Goal: Task Accomplishment & Management: Complete application form

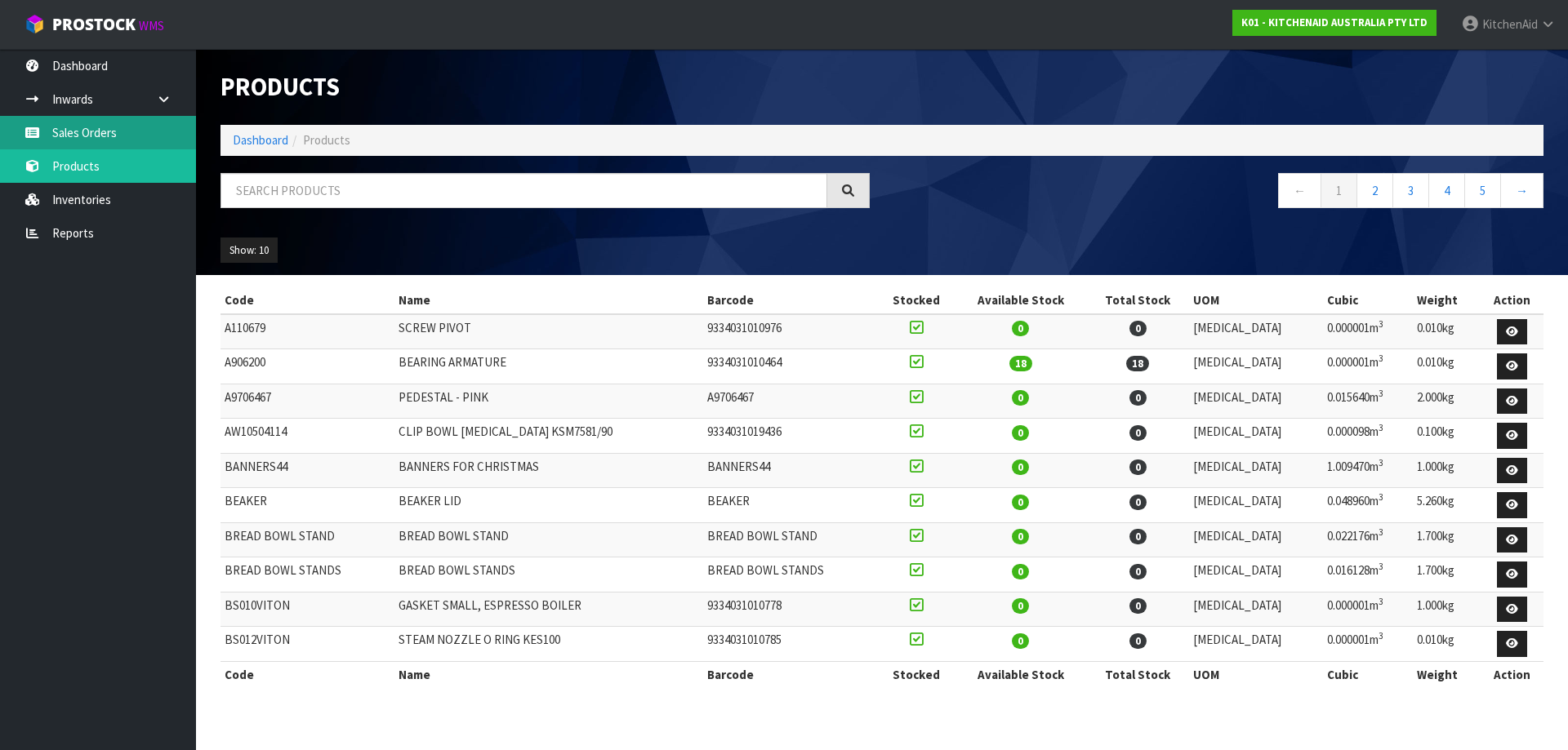
click at [116, 137] on link "Sales Orders" at bounding box center [98, 133] width 196 height 34
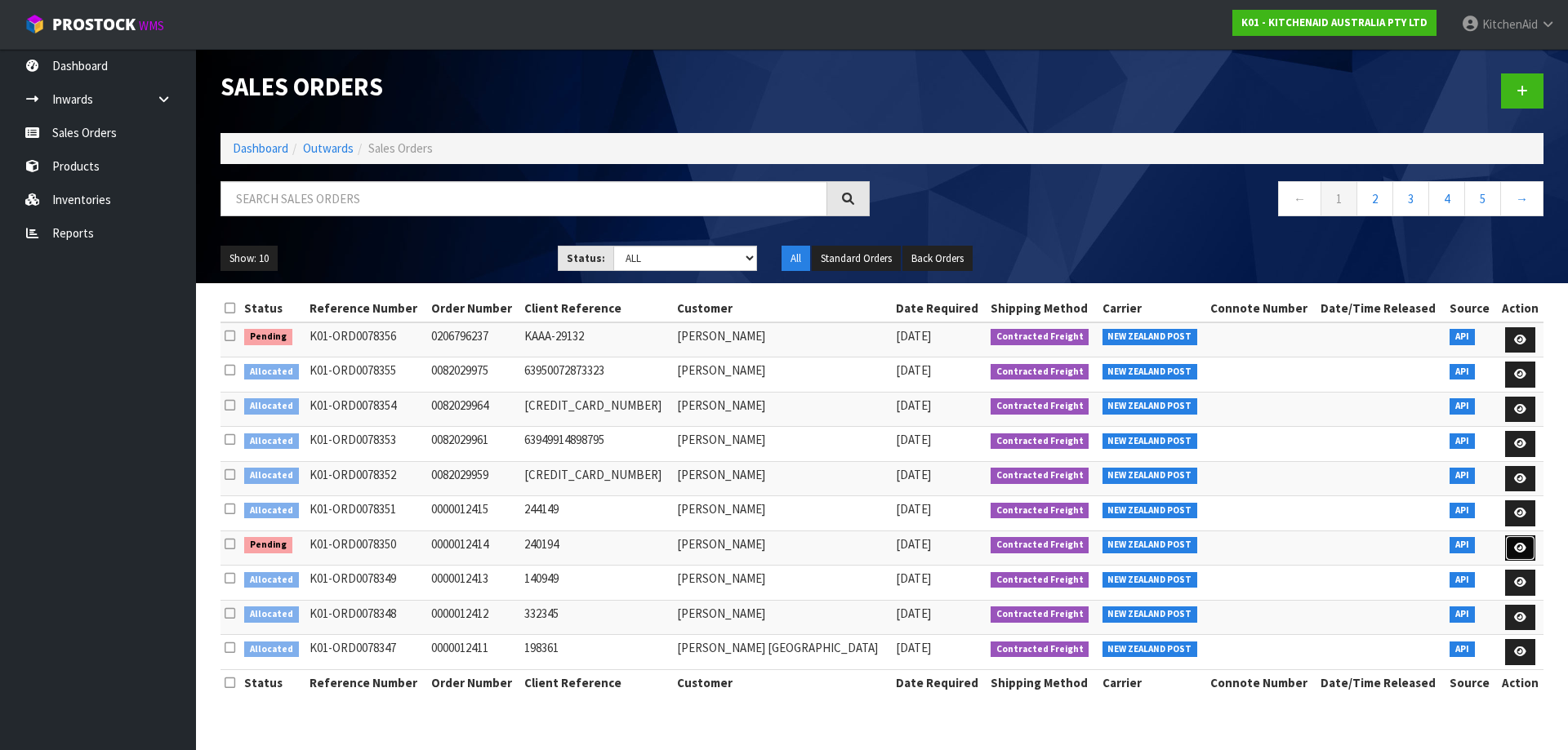
click at [1514, 550] on icon at bounding box center [1520, 548] width 13 height 11
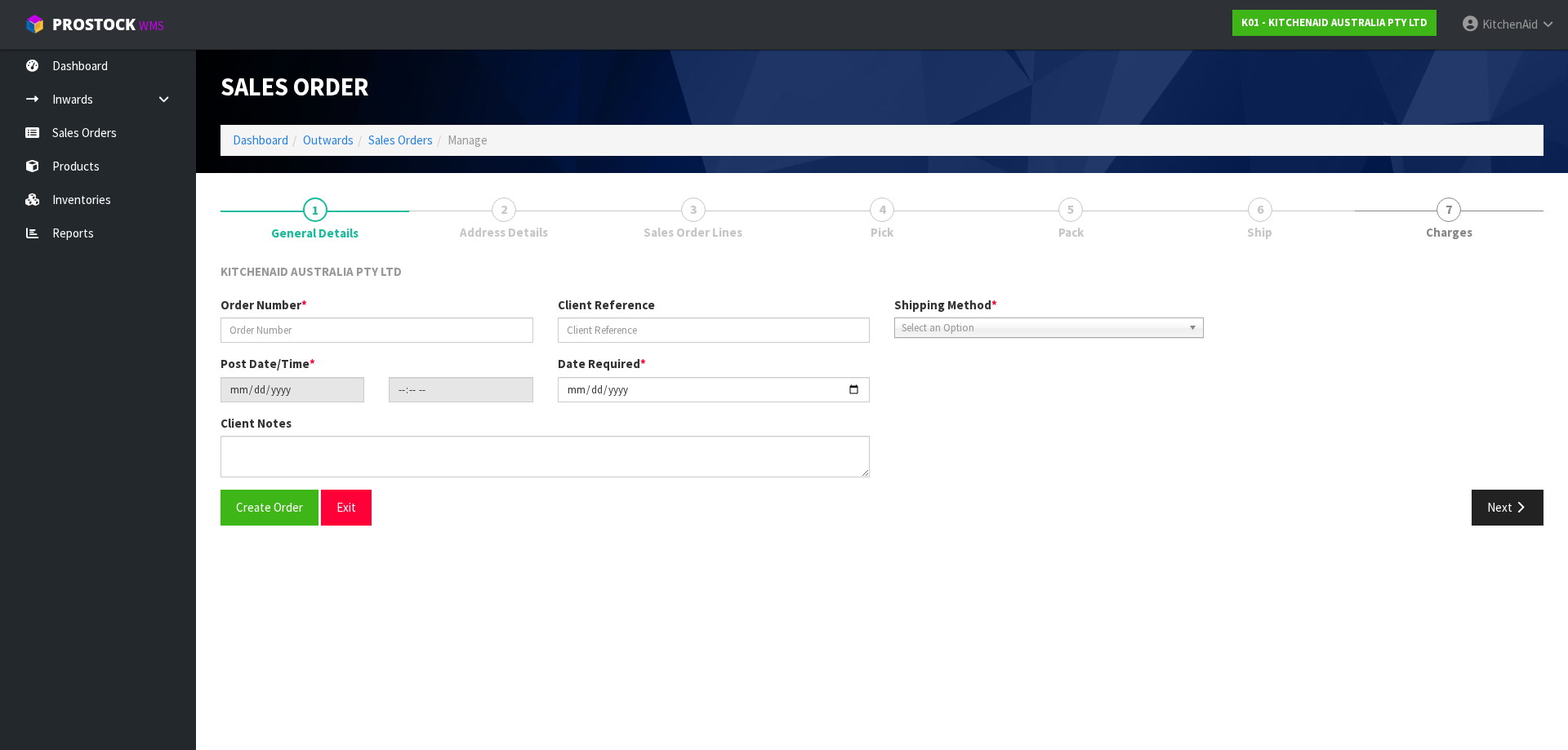
type input "0000012414"
type input "240194"
type input "[DATE]"
type input "17:32:34.000"
type input "[DATE]"
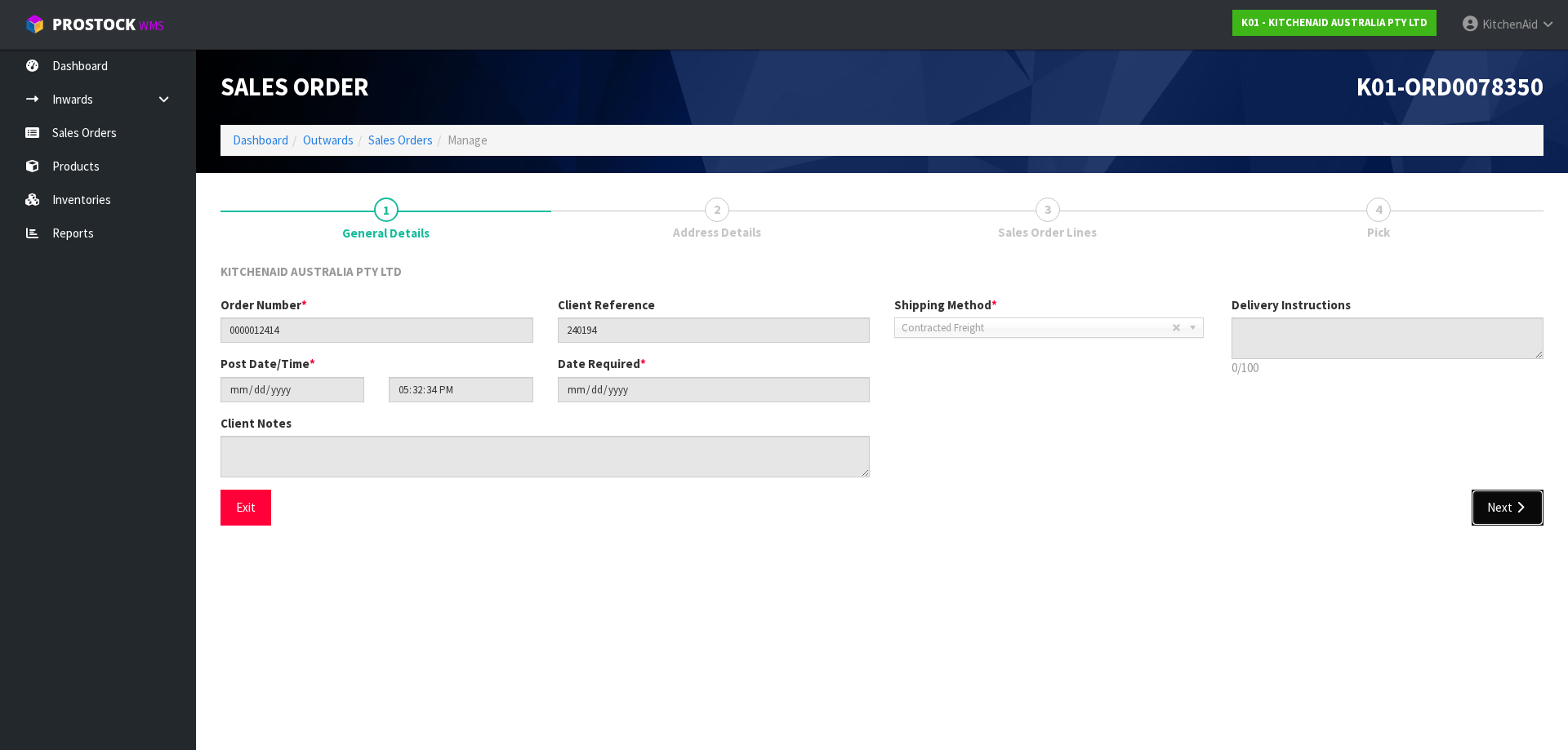
click at [1532, 518] on button "Next" at bounding box center [1507, 507] width 72 height 35
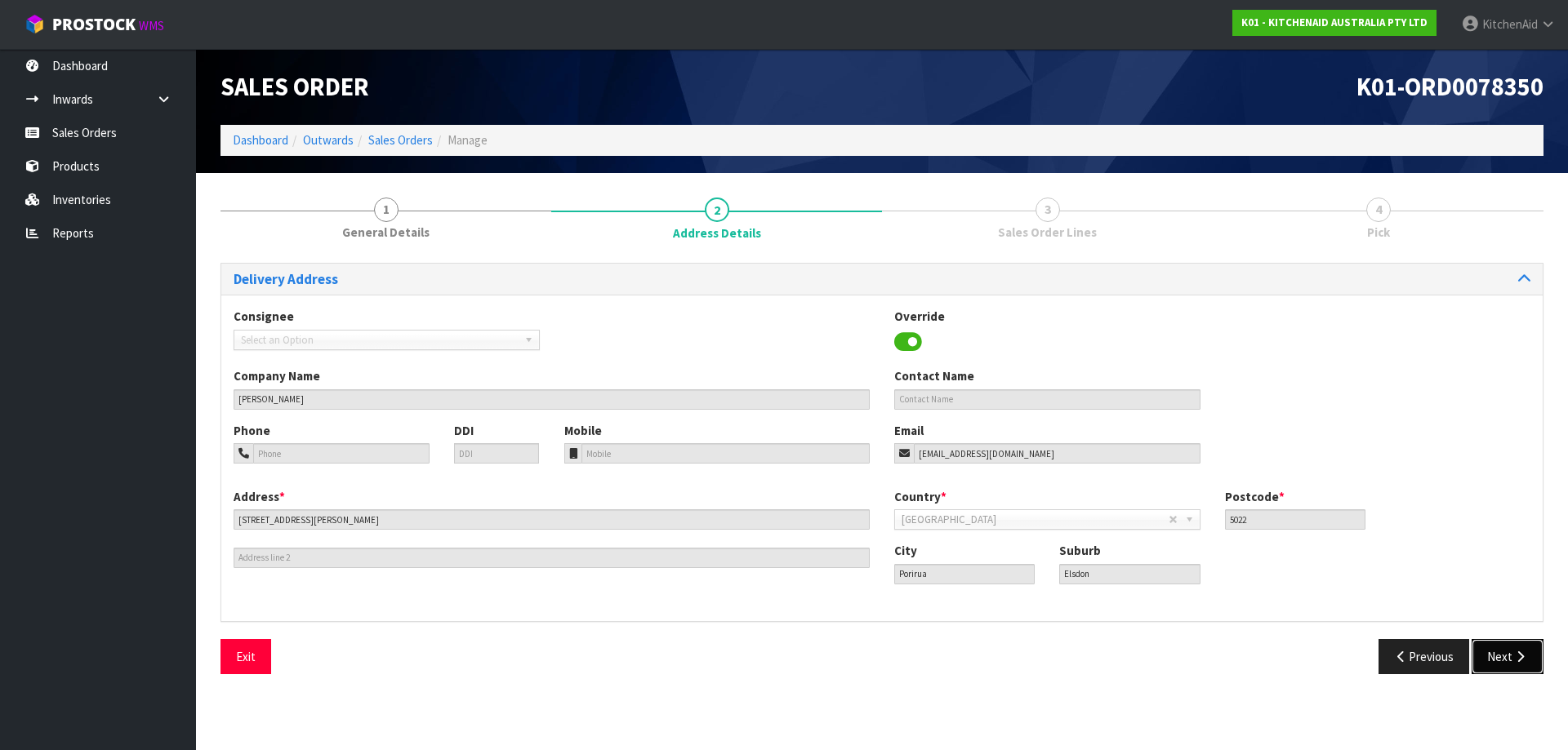
click at [1510, 646] on button "Next" at bounding box center [1507, 656] width 72 height 35
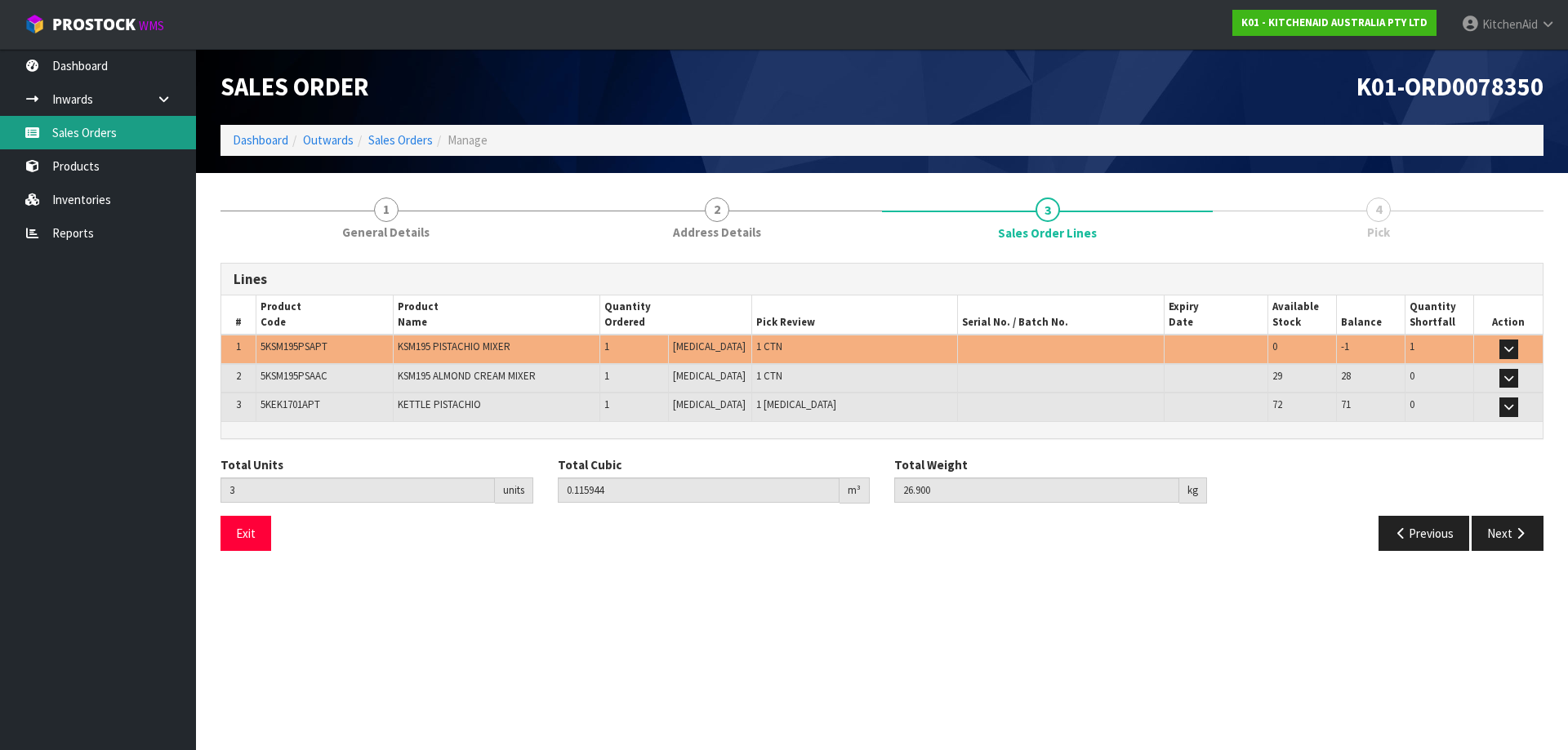
click at [72, 138] on link "Sales Orders" at bounding box center [98, 133] width 196 height 34
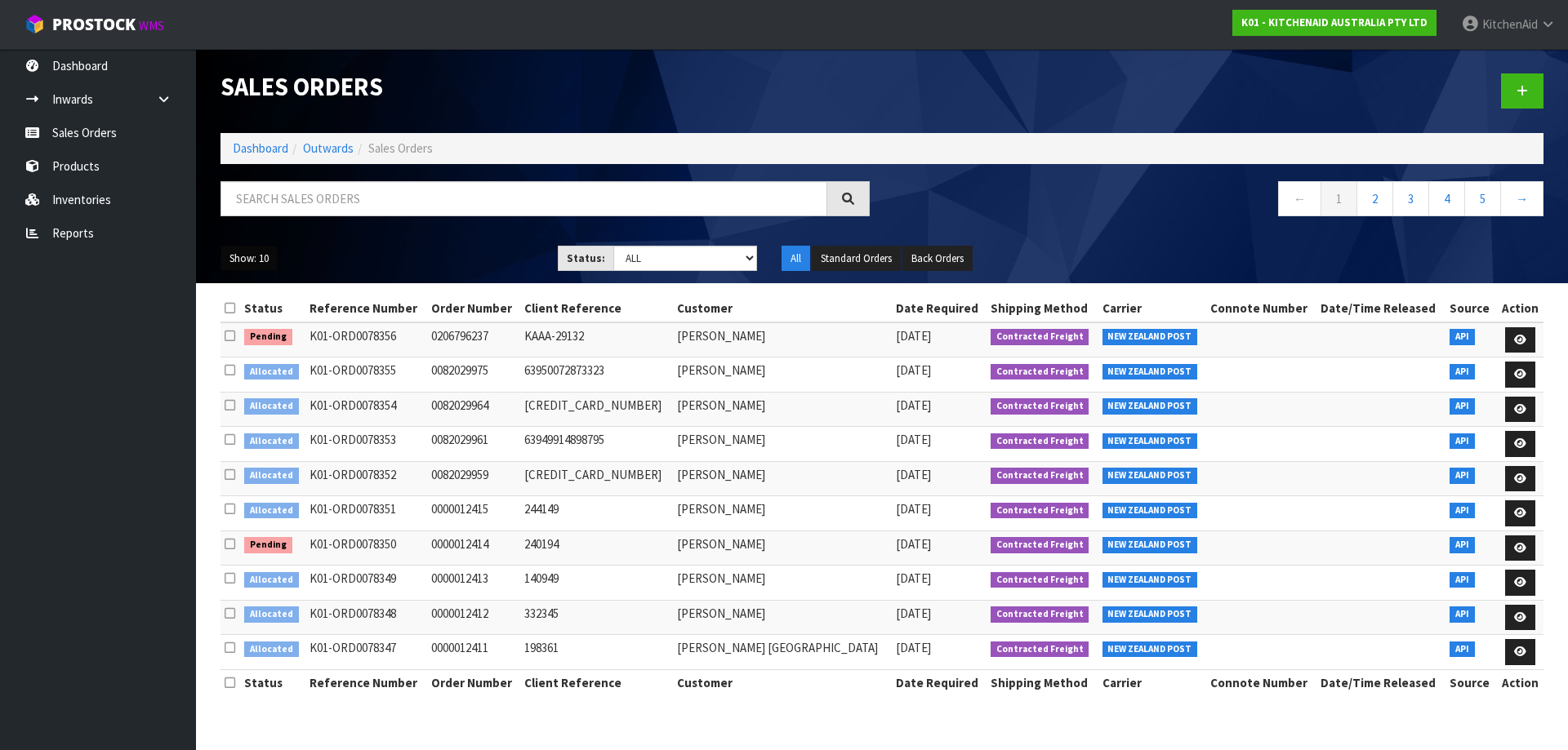
click at [255, 255] on button "Show: 10" at bounding box center [250, 259] width 57 height 26
click at [269, 340] on link "25" at bounding box center [286, 334] width 129 height 22
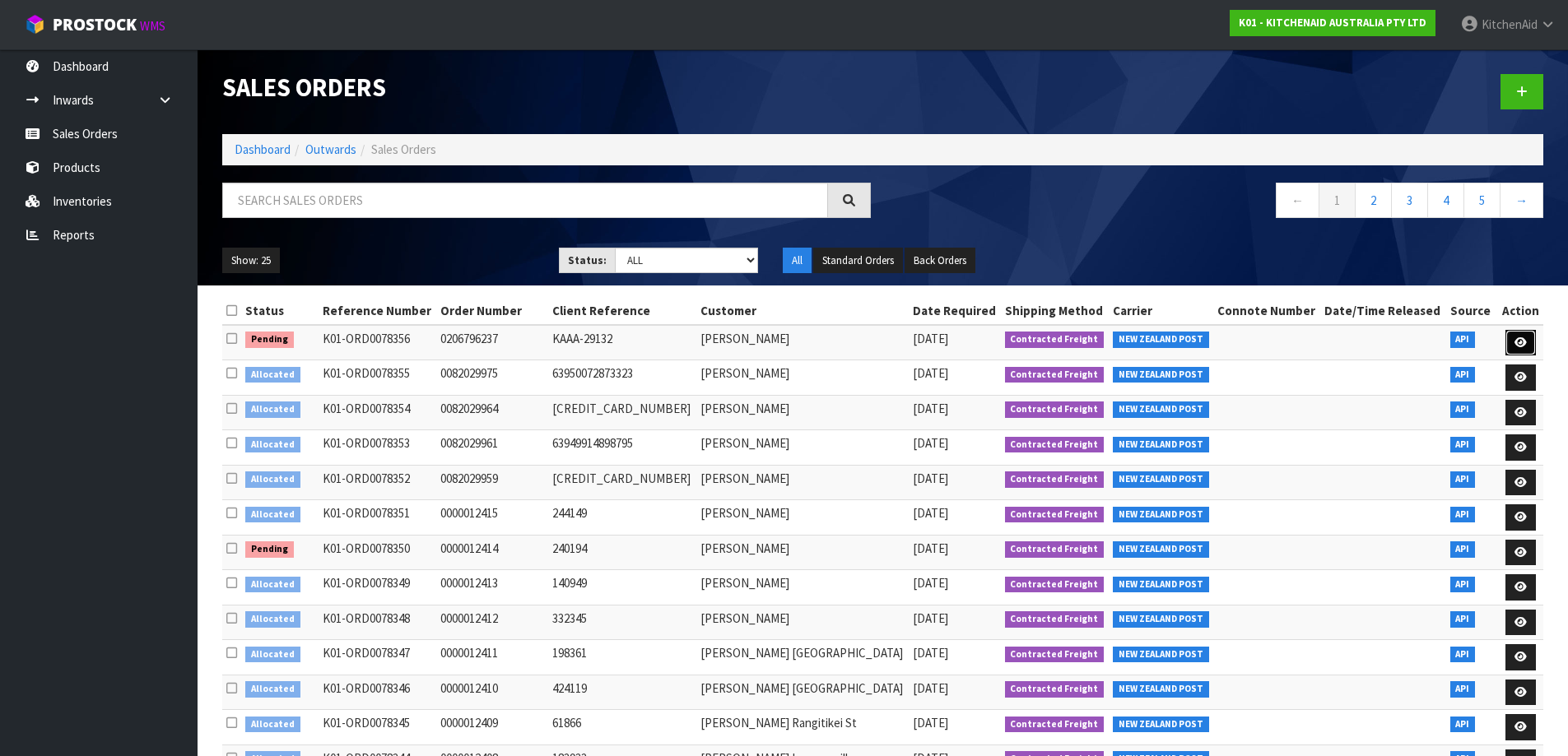
click at [1523, 344] on icon at bounding box center [1520, 342] width 13 height 11
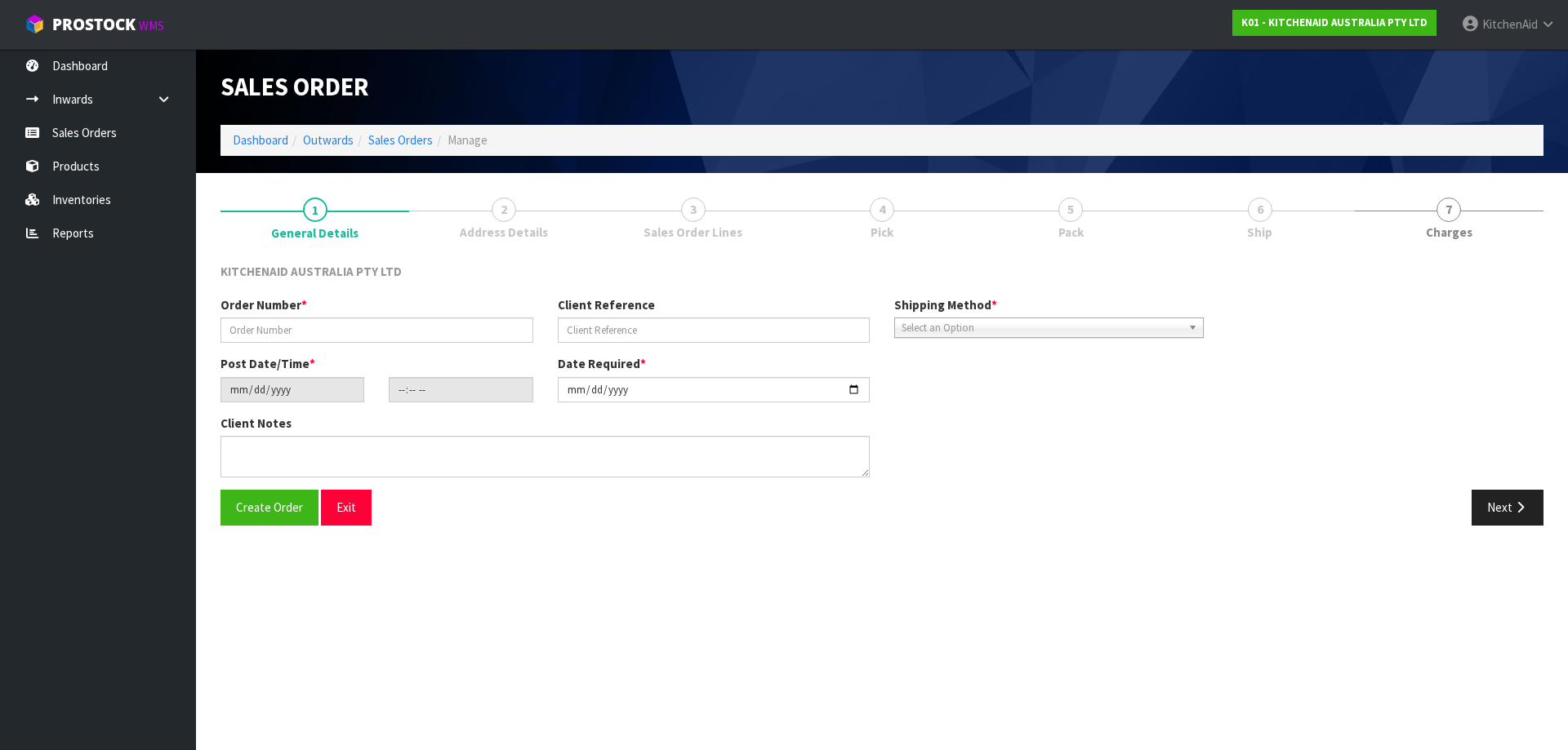
type input "0206796237"
type input "KAAA-29132"
type input "[DATE]"
type input "17:37:00.000"
type input "[DATE]"
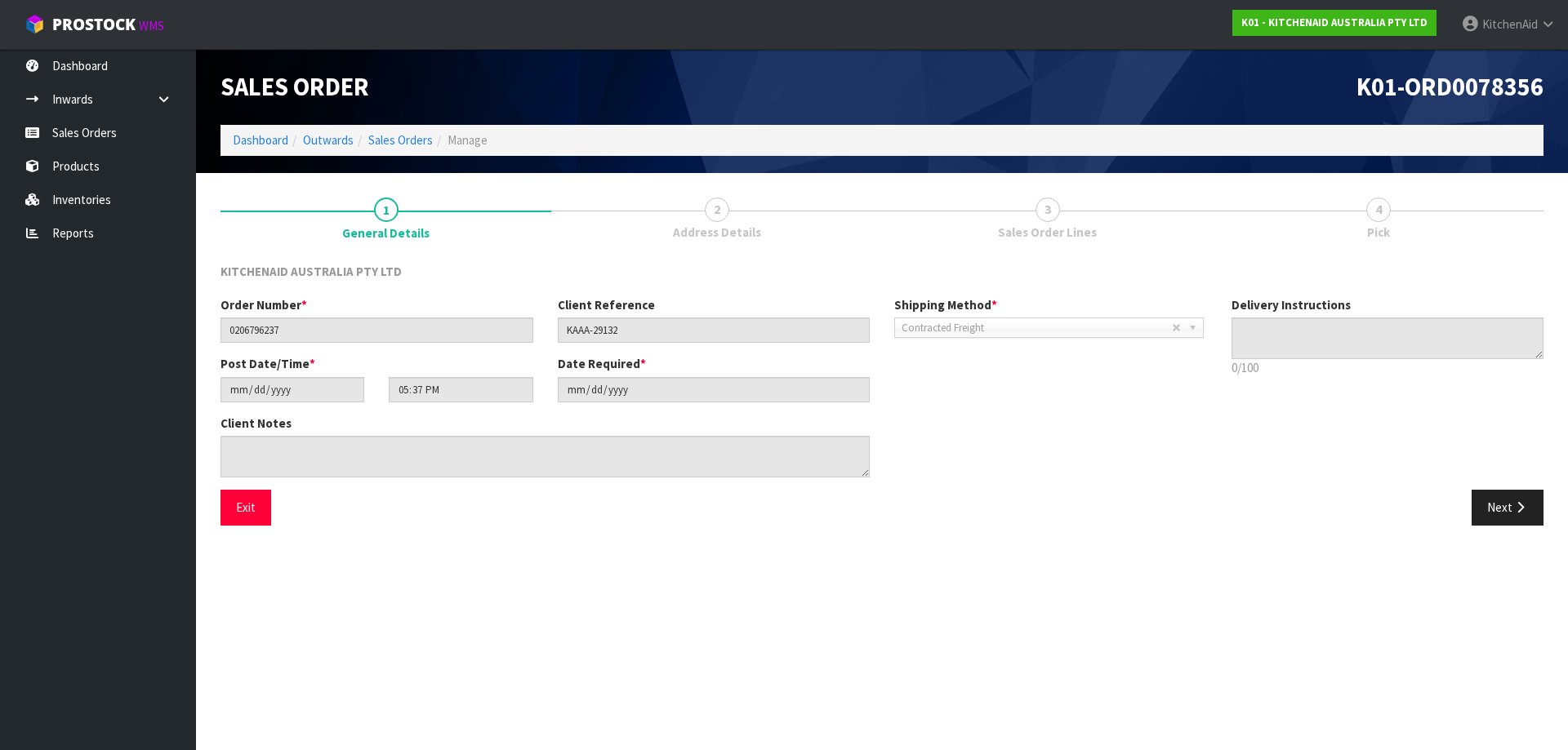
click at [1049, 222] on link "3 Sales Order Lines" at bounding box center [1047, 217] width 330 height 65
click at [1476, 510] on button "Next" at bounding box center [1507, 507] width 72 height 35
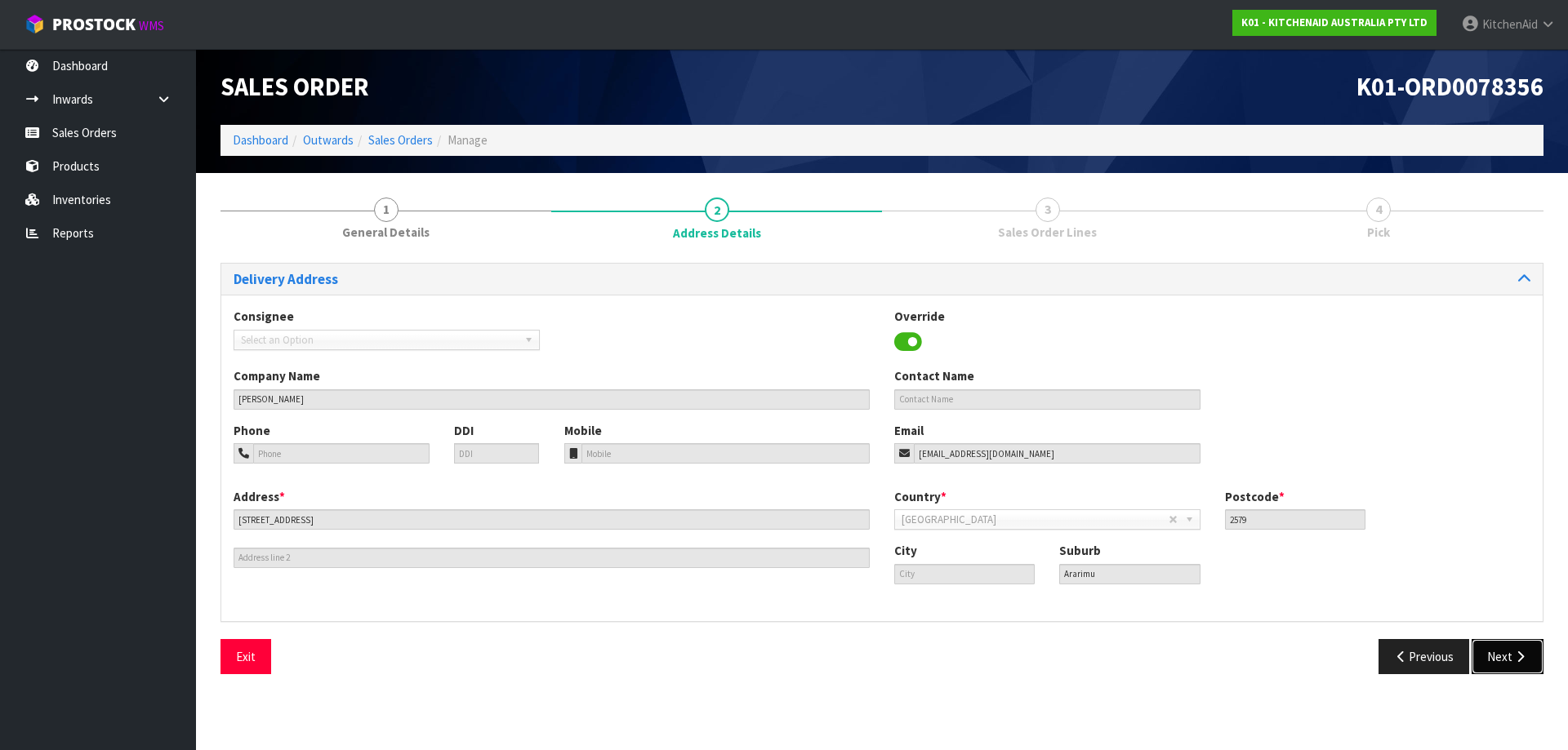
click at [1496, 644] on button "Next" at bounding box center [1507, 656] width 72 height 35
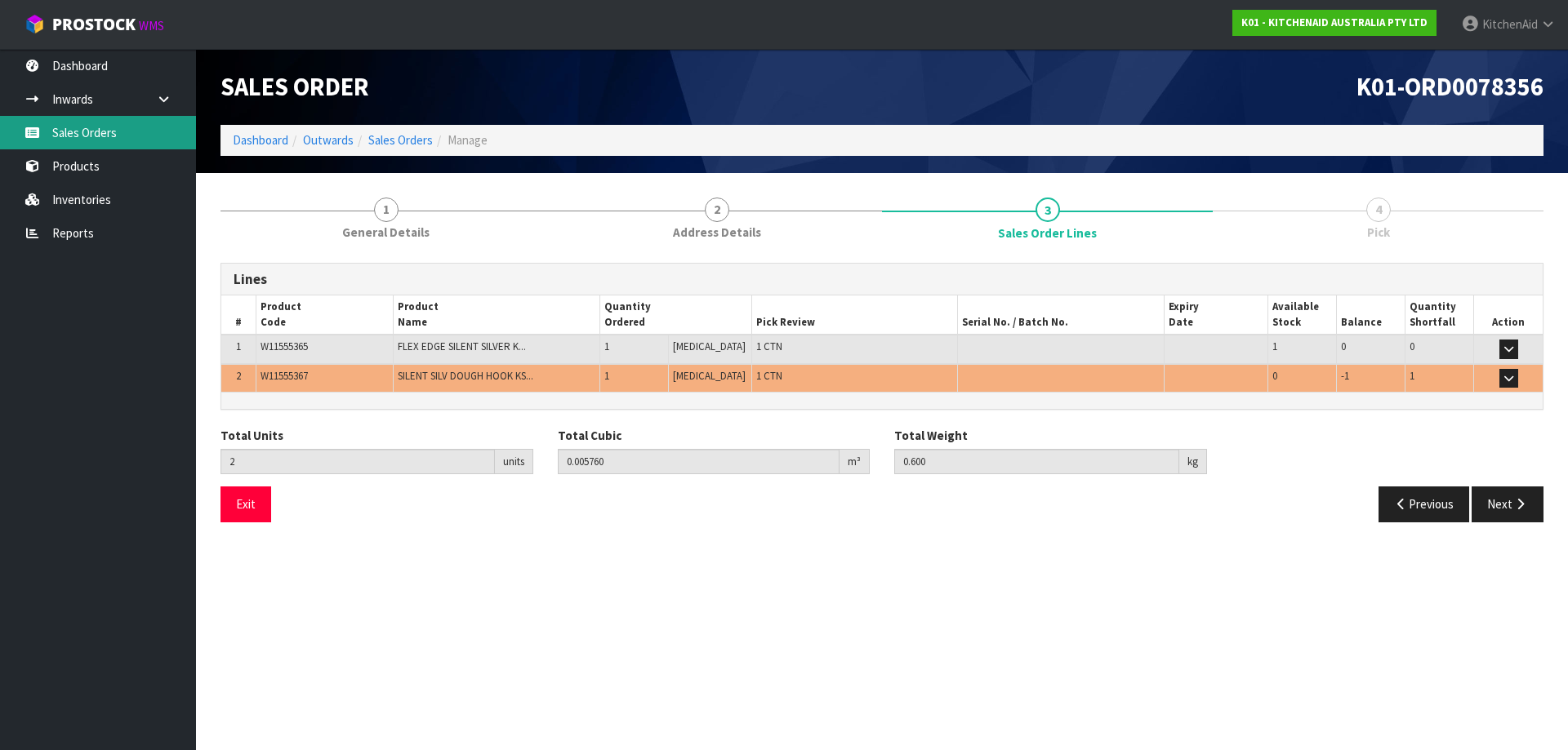
click at [91, 122] on link "Sales Orders" at bounding box center [98, 133] width 196 height 34
